Goal: Use online tool/utility: Utilize a website feature to perform a specific function

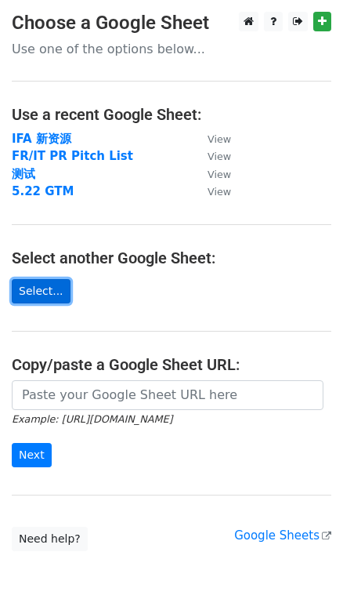
click at [35, 292] on link "Select..." at bounding box center [41, 291] width 59 height 24
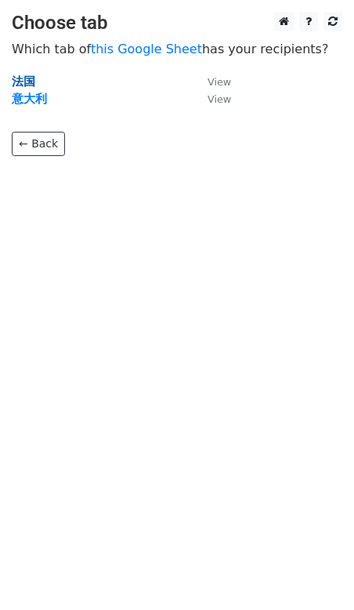
click at [24, 81] on strong "法国" at bounding box center [24, 81] width 24 height 14
